Goal: Task Accomplishment & Management: Complete application form

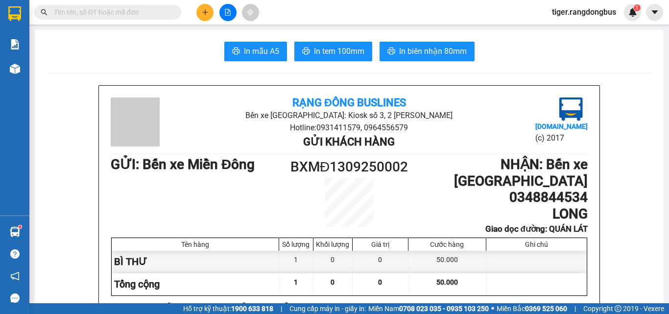
click at [211, 14] on button at bounding box center [204, 12] width 17 height 17
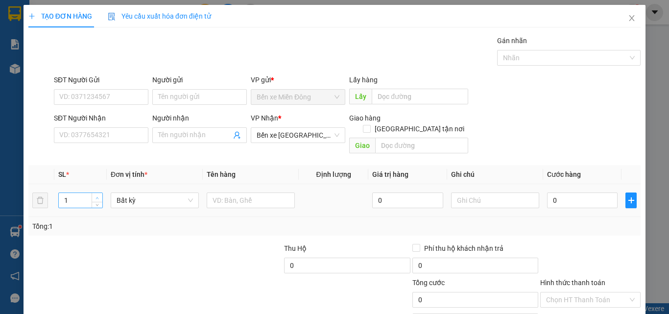
type input "2"
click at [98, 195] on span "up" at bounding box center [98, 198] width 6 height 6
click at [230, 196] on input "text" at bounding box center [251, 201] width 88 height 16
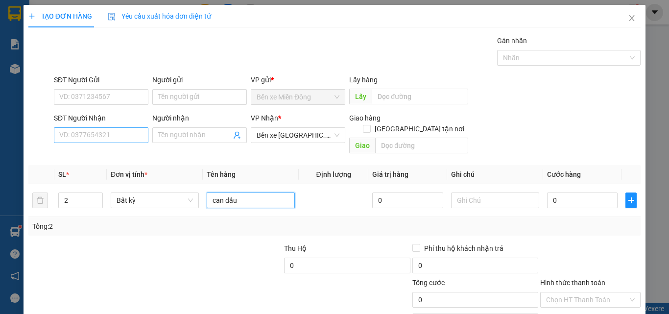
type input "can dầu"
click at [116, 137] on input "SĐT Người Nhận" at bounding box center [101, 135] width 95 height 16
type input "6"
type input "9"
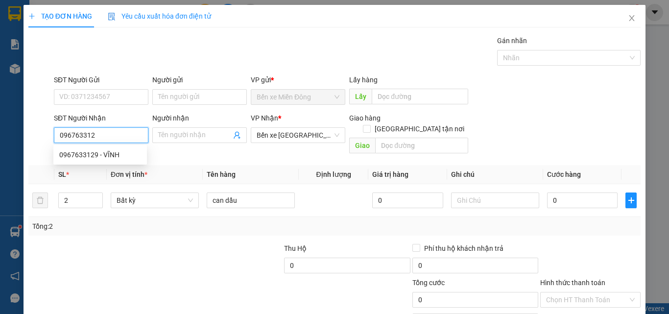
type input "0967633129"
click at [96, 152] on div "0967633129 - VĨNH" at bounding box center [100, 154] width 82 height 11
type input "VĨNH"
type input "SA HUỲNH"
type input "100.000"
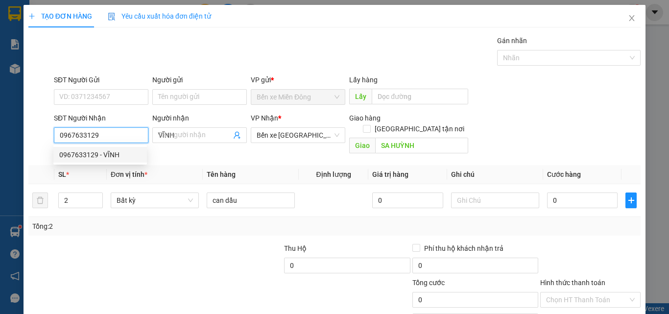
type input "100.000"
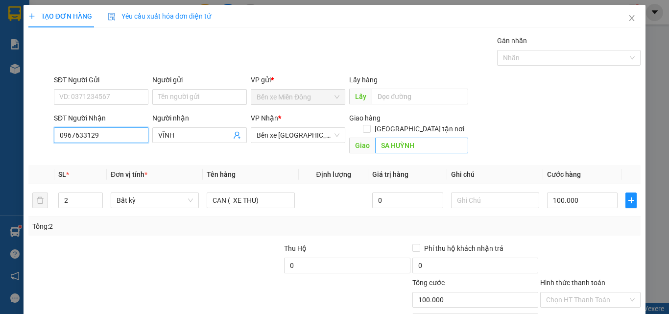
type input "0967633129"
click at [421, 138] on input "SA HUỲNH" at bounding box center [421, 146] width 93 height 16
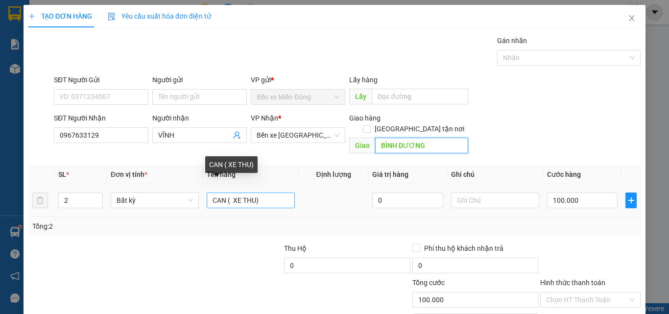
type input "BÌNH DƯƠNG"
click at [270, 193] on input "CAN ( XE THU)" at bounding box center [251, 201] width 88 height 16
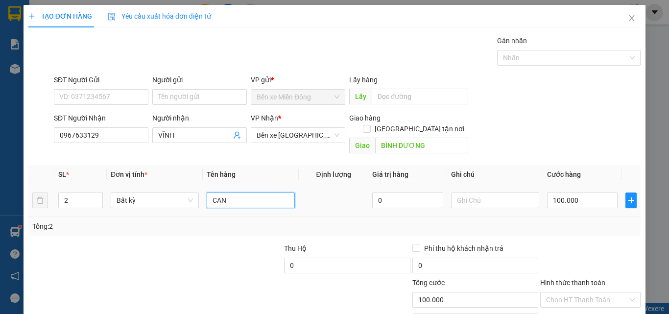
scroll to position [48, 0]
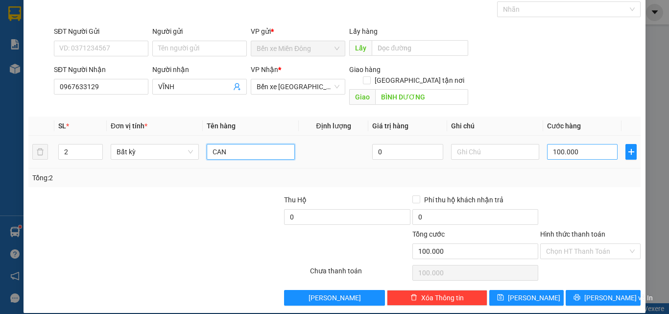
type input "CAN"
click at [574, 144] on input "100.000" at bounding box center [582, 152] width 71 height 16
type input "1"
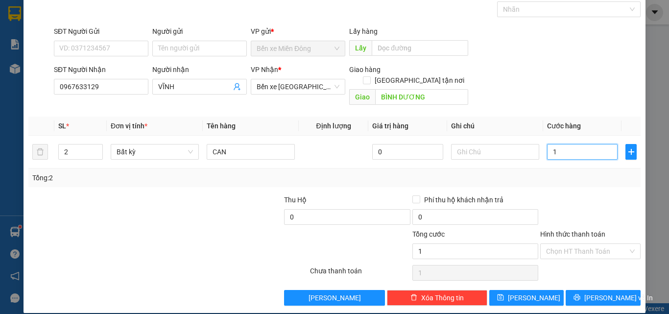
type input "12"
type input "120"
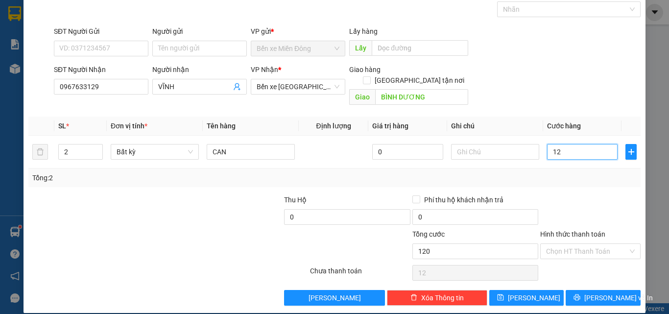
type input "120"
click at [561, 144] on input "120" at bounding box center [582, 152] width 71 height 16
type input "1"
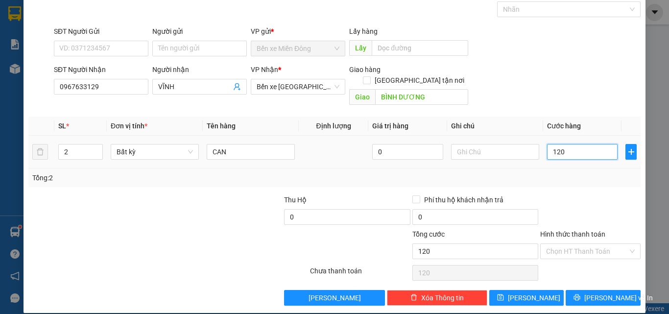
type input "1"
type input "10"
type input "100"
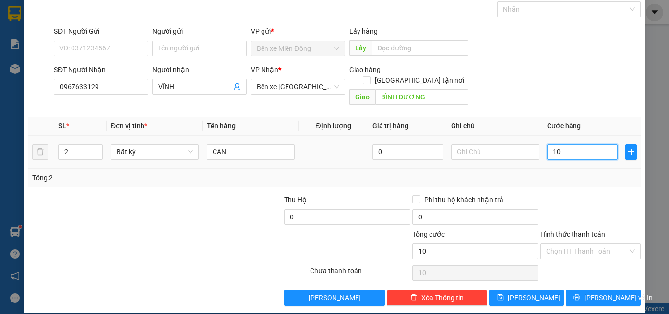
type input "100"
type input "100.000"
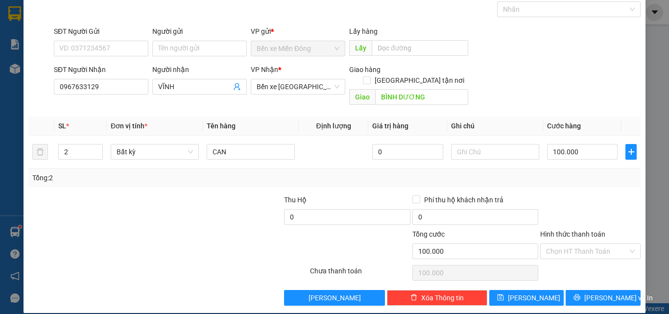
click at [560, 172] on div "Tổng: 2" at bounding box center [334, 177] width 605 height 11
click at [610, 292] on span "[PERSON_NAME] và In" at bounding box center [618, 297] width 69 height 11
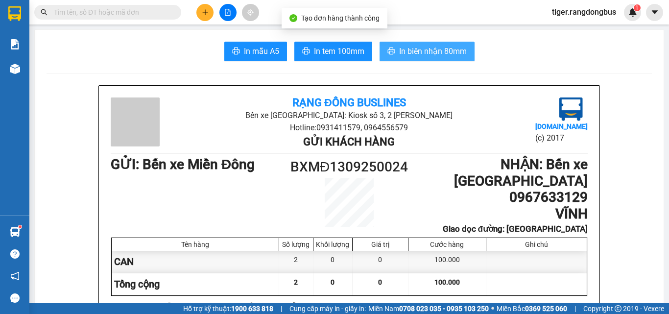
click at [423, 52] on span "In biên nhận 80mm" at bounding box center [433, 51] width 68 height 12
